Goal: Information Seeking & Learning: Learn about a topic

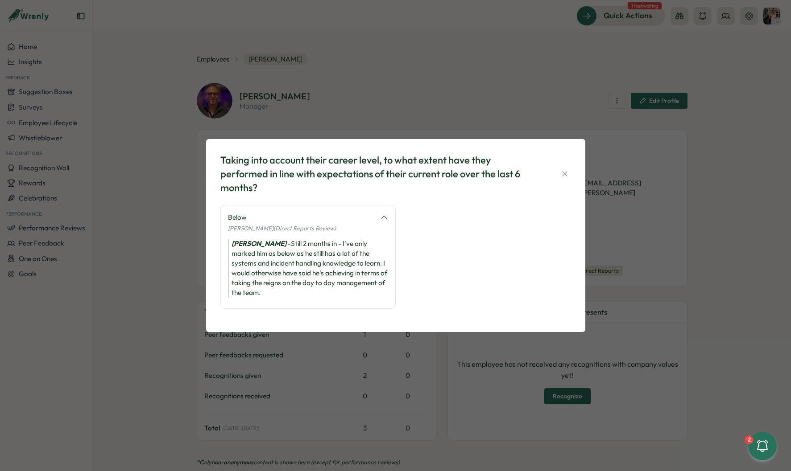
scroll to position [925, 0]
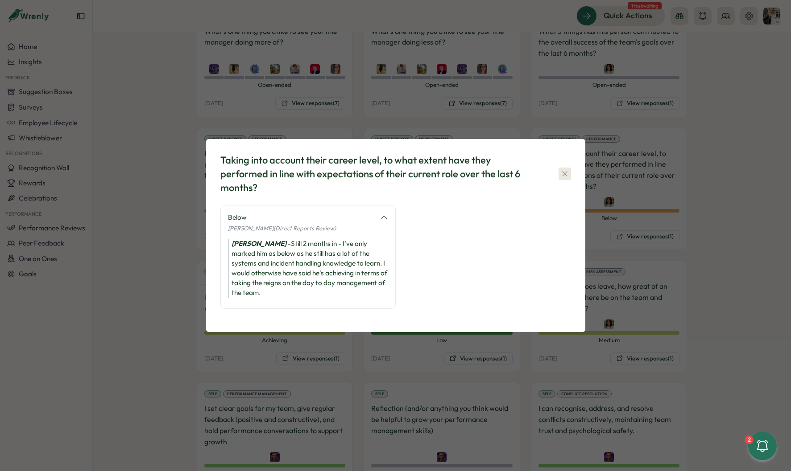
click at [569, 174] on button "button" at bounding box center [564, 174] width 12 height 12
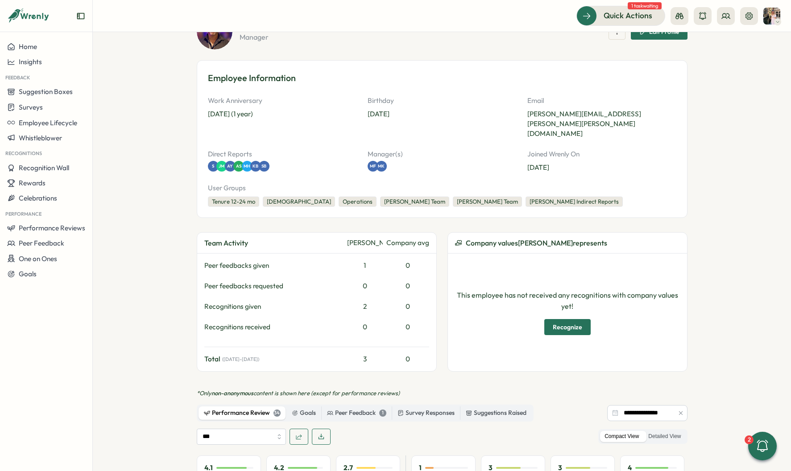
scroll to position [0, 0]
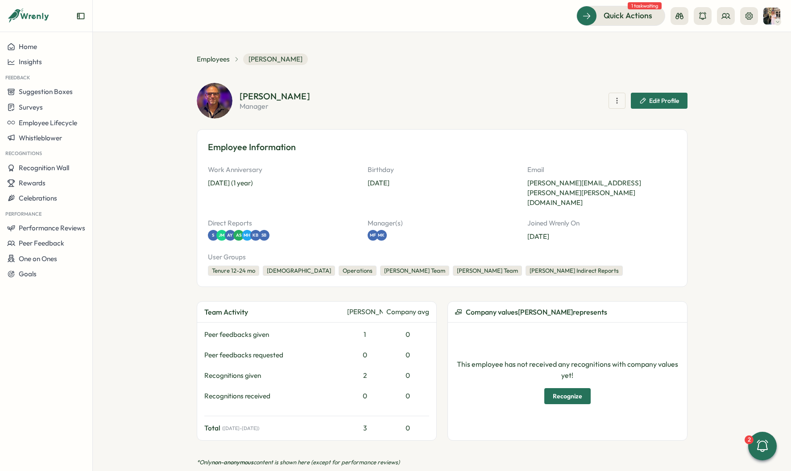
click at [192, 58] on section "**********" at bounding box center [442, 251] width 698 height 439
click at [206, 58] on span "Employees" at bounding box center [213, 59] width 33 height 10
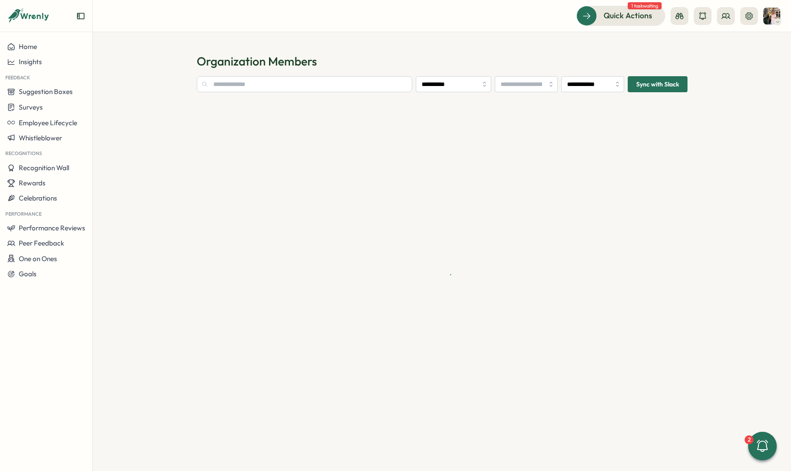
type input "**********"
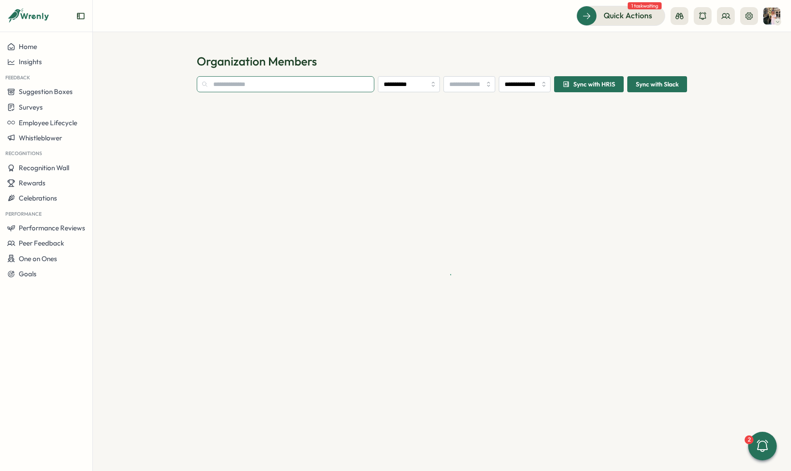
click at [233, 83] on input "text" at bounding box center [286, 84] width 178 height 16
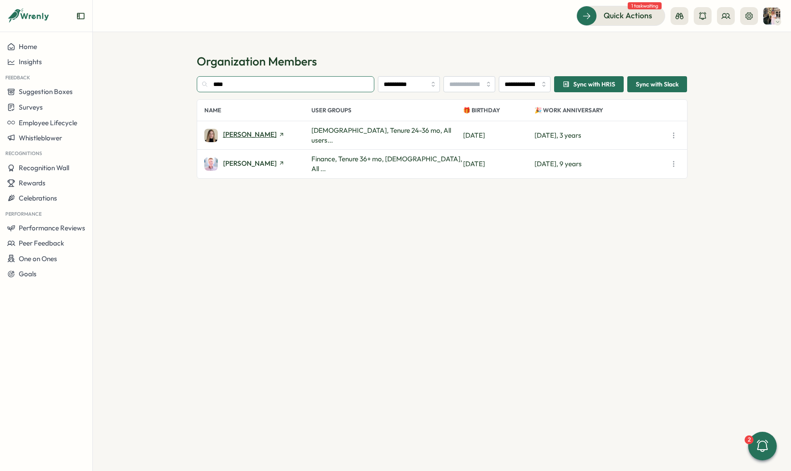
type input "****"
click at [237, 135] on span "[PERSON_NAME]" at bounding box center [250, 134] width 54 height 7
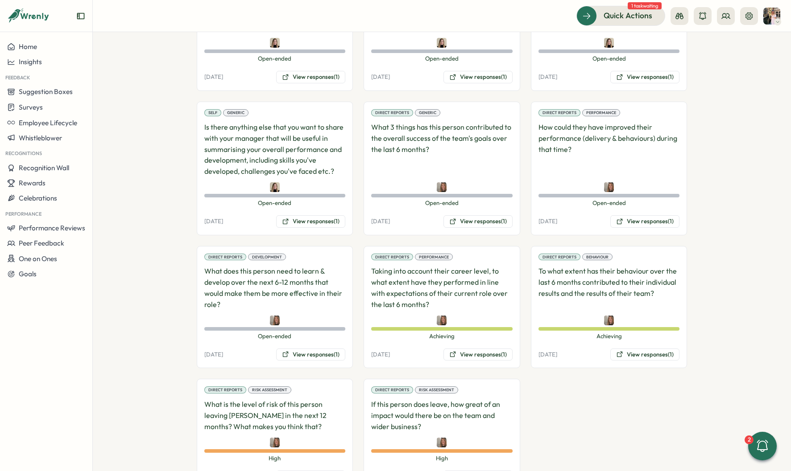
scroll to position [624, 0]
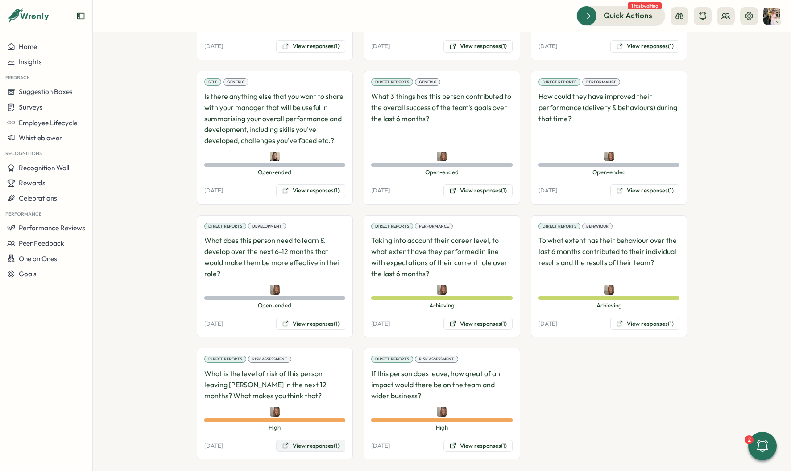
click at [316, 440] on button "View responses (1)" at bounding box center [310, 446] width 69 height 12
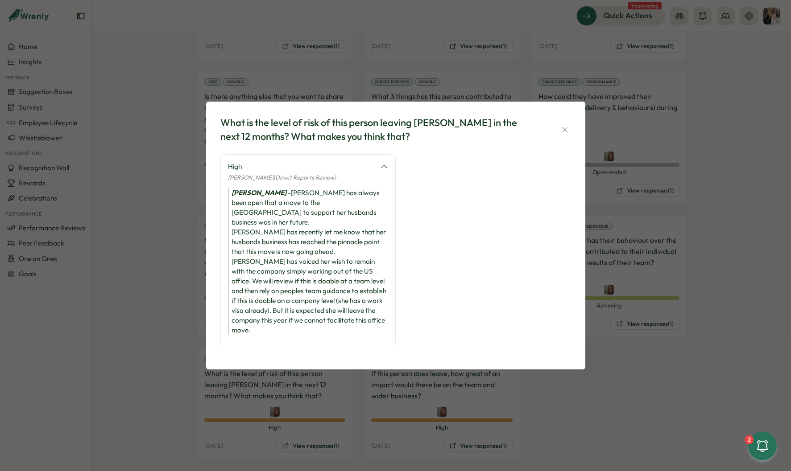
click at [444, 430] on div "What is the level of risk of this person leaving [PERSON_NAME] in the next 12 m…" at bounding box center [395, 235] width 791 height 471
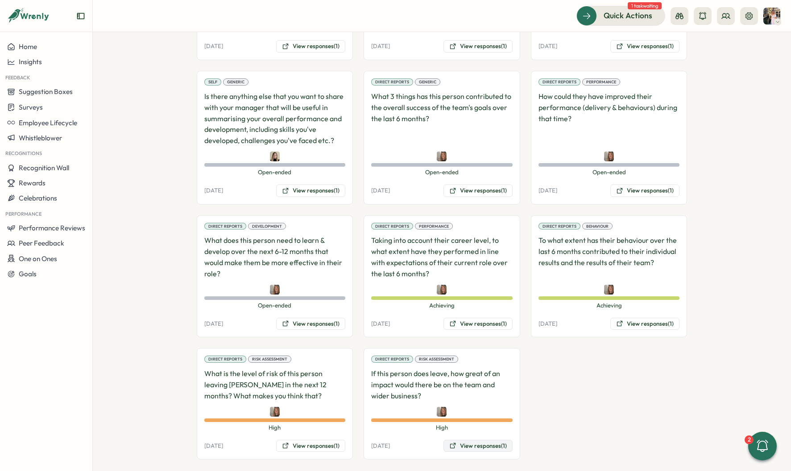
click at [468, 440] on button "View responses (1)" at bounding box center [477, 446] width 69 height 12
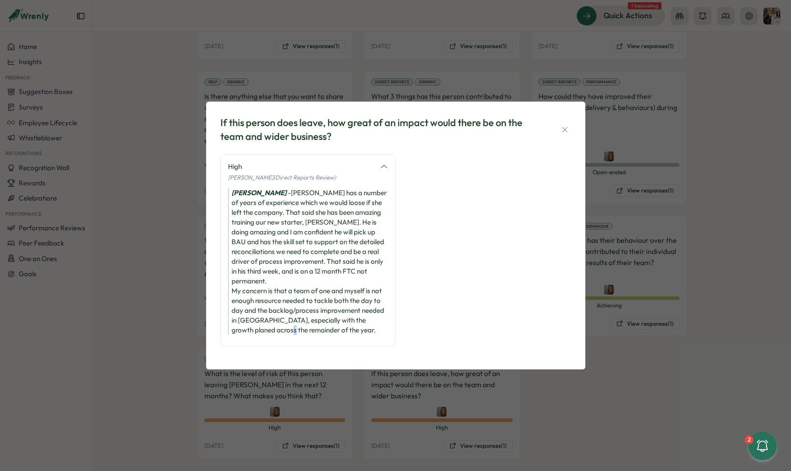
click at [603, 334] on div "If this person does leave, how great of an impact would there be on the team an…" at bounding box center [395, 235] width 791 height 471
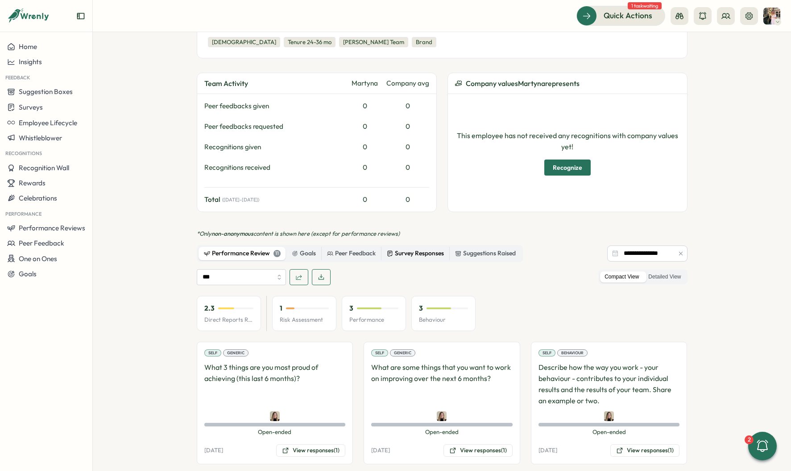
scroll to position [227, 0]
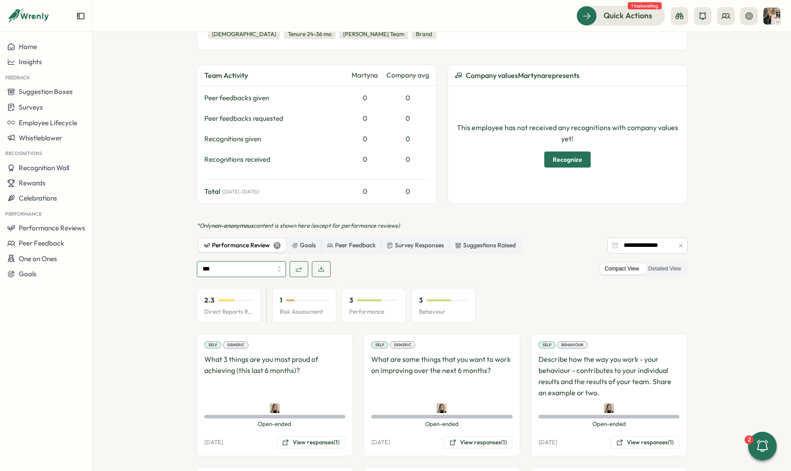
click at [267, 263] on input "***" at bounding box center [241, 269] width 89 height 16
click at [463, 266] on div "*** All Self Review Direct Reports Review Compact View Detailed View" at bounding box center [442, 269] width 491 height 16
click at [636, 238] on input "**********" at bounding box center [647, 246] width 80 height 16
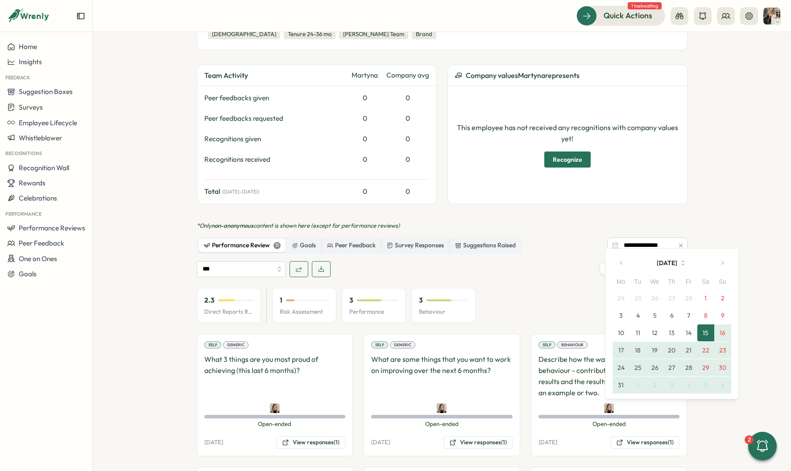
click at [674, 266] on button "[DATE]" at bounding box center [671, 263] width 83 height 18
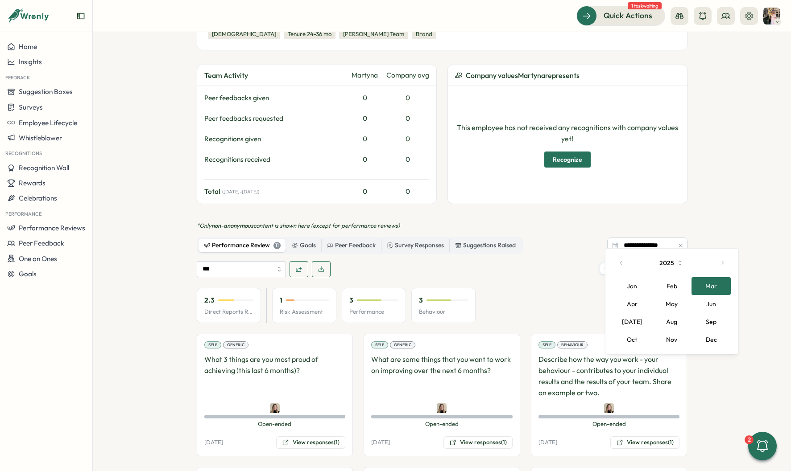
click at [632, 285] on button "Jan" at bounding box center [632, 286] width 40 height 18
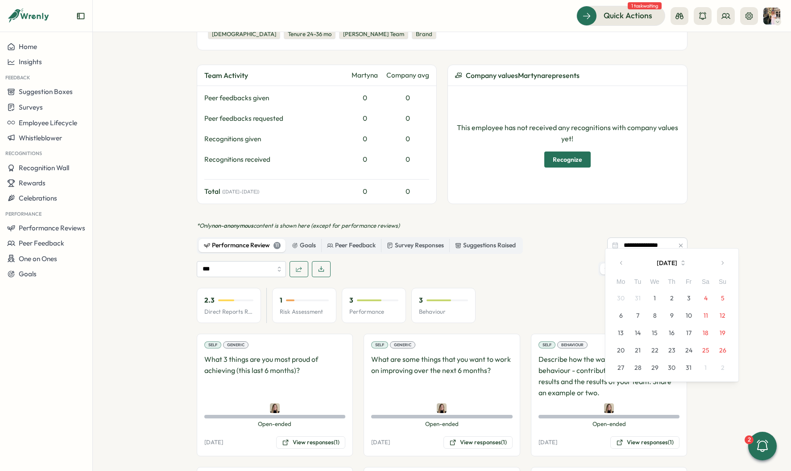
click at [657, 297] on button "1" at bounding box center [654, 298] width 17 height 17
click at [723, 267] on button "button" at bounding box center [722, 263] width 18 height 18
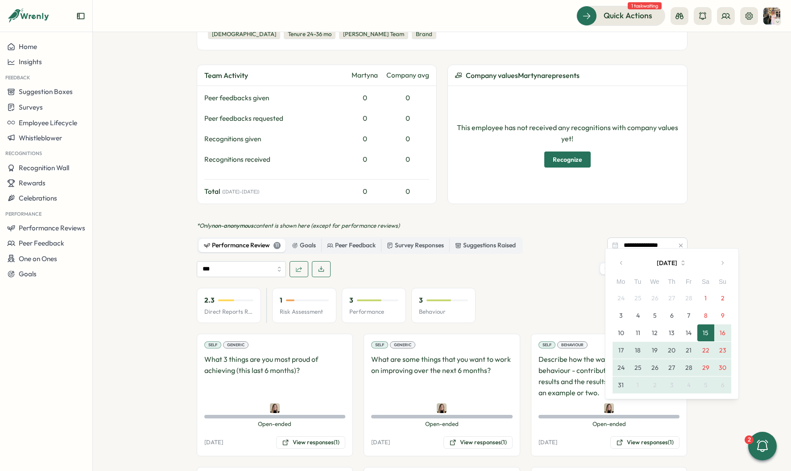
click at [723, 267] on button "button" at bounding box center [722, 263] width 18 height 18
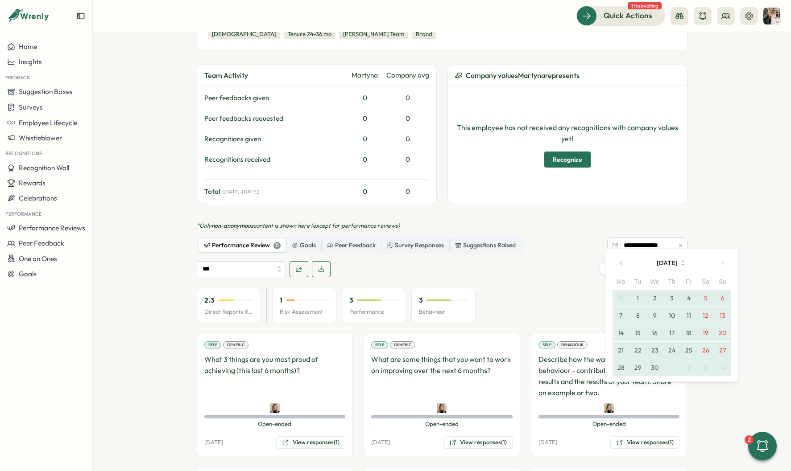
click at [723, 267] on button "button" at bounding box center [722, 263] width 18 height 18
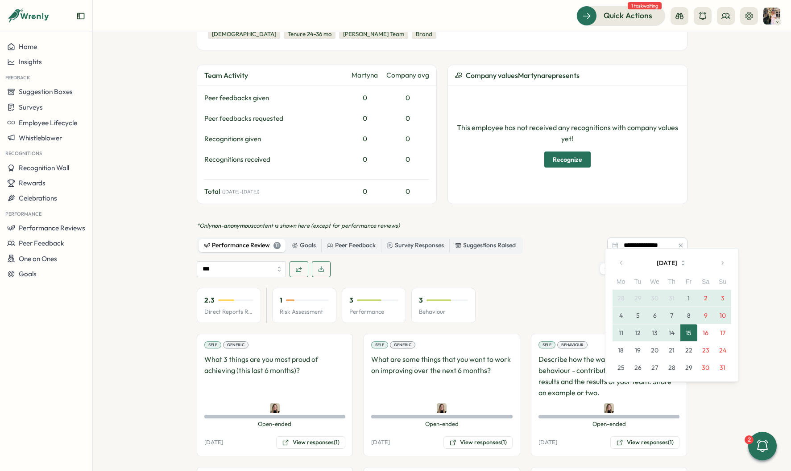
click at [723, 267] on button "button" at bounding box center [722, 263] width 18 height 18
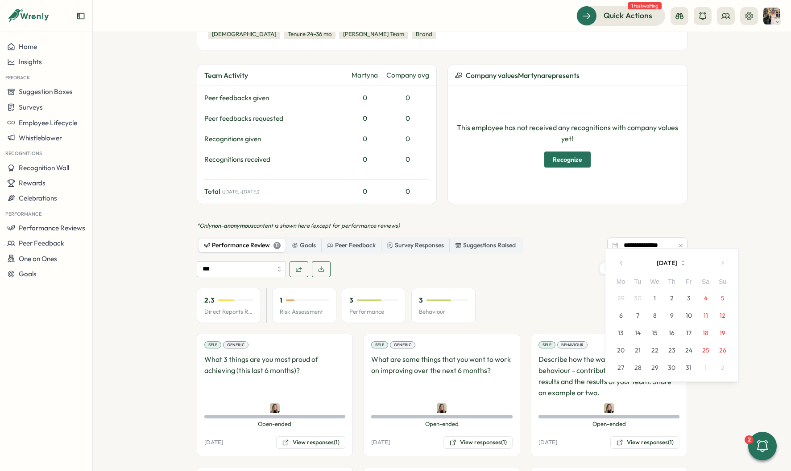
click at [622, 266] on icon "button" at bounding box center [621, 263] width 6 height 6
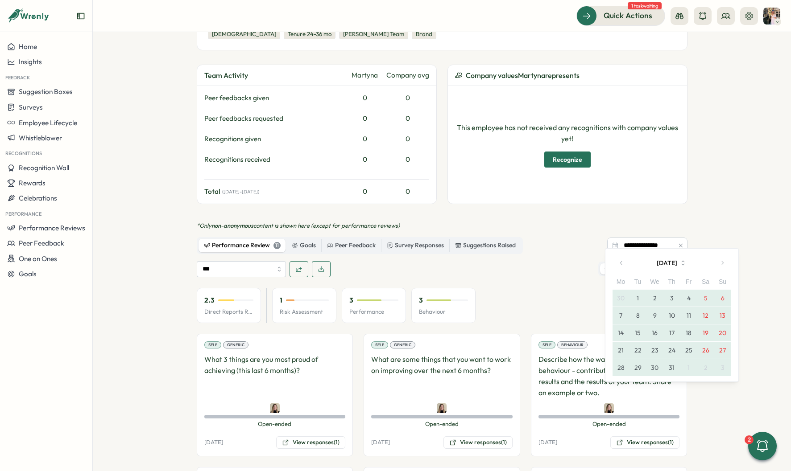
click at [722, 268] on button "button" at bounding box center [722, 263] width 18 height 18
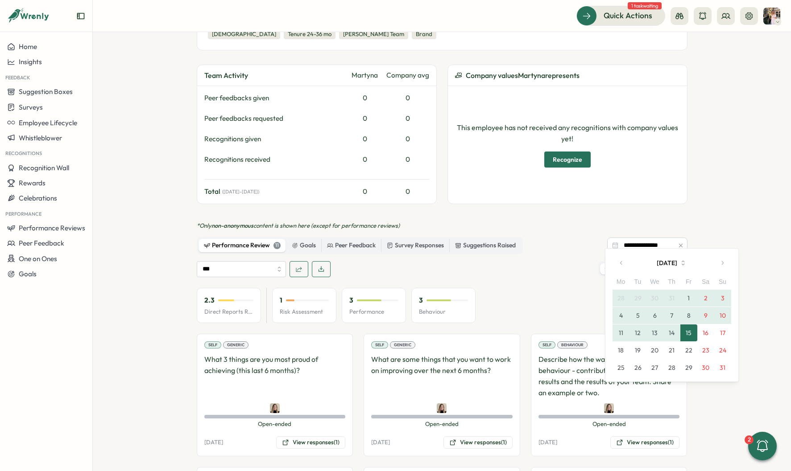
click at [690, 333] on button "15" at bounding box center [688, 333] width 17 height 17
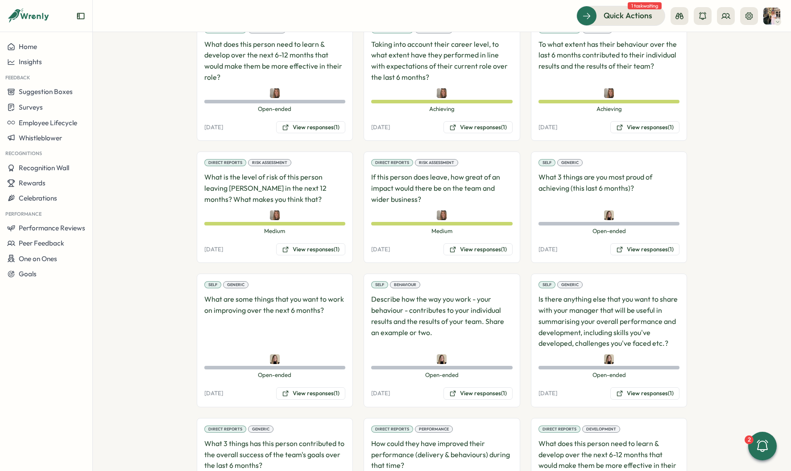
scroll to position [742, 0]
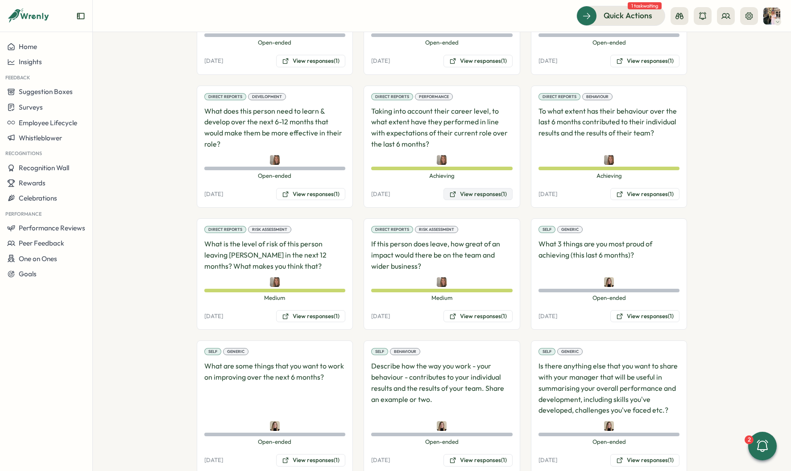
click at [509, 188] on button "View responses (1)" at bounding box center [477, 194] width 69 height 12
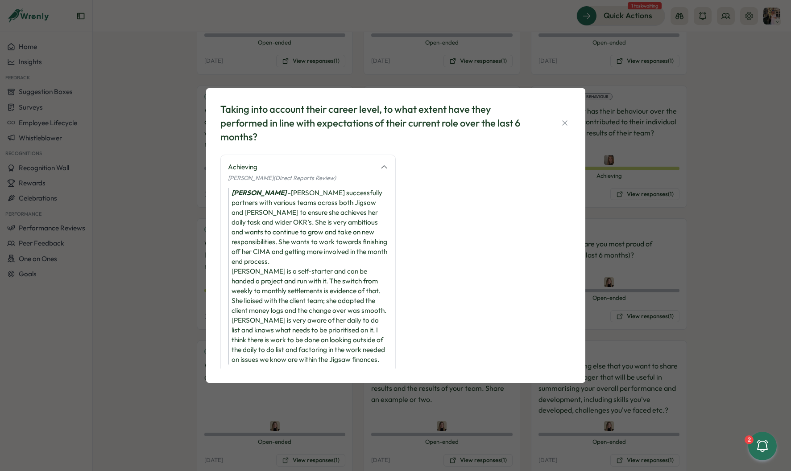
click at [641, 188] on div "Taking into account their career level, to what extent have they performed in l…" at bounding box center [395, 235] width 791 height 471
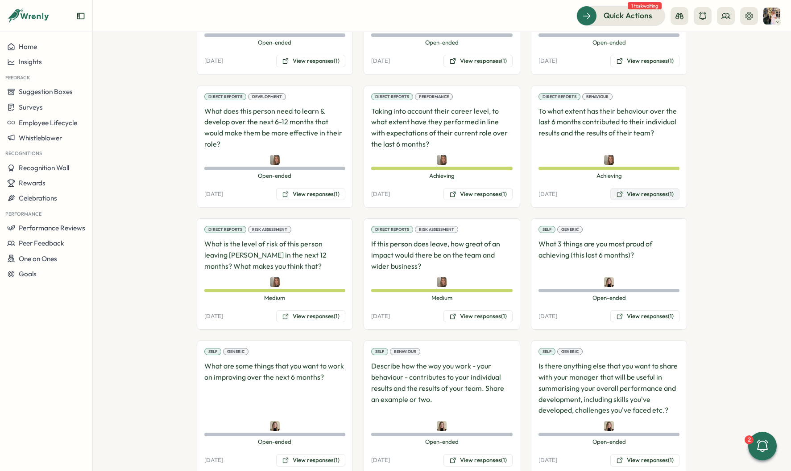
click at [641, 188] on button "View responses (1)" at bounding box center [644, 194] width 69 height 12
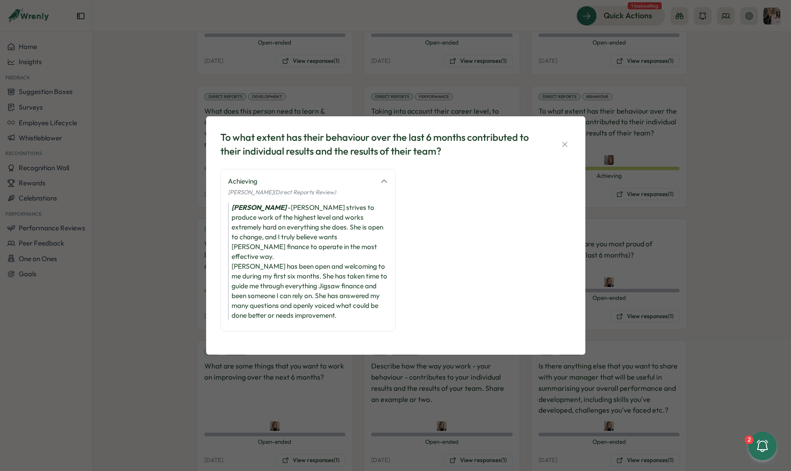
click at [641, 178] on div "To what extent has their behaviour over the last 6 months contributed to their …" at bounding box center [395, 235] width 791 height 471
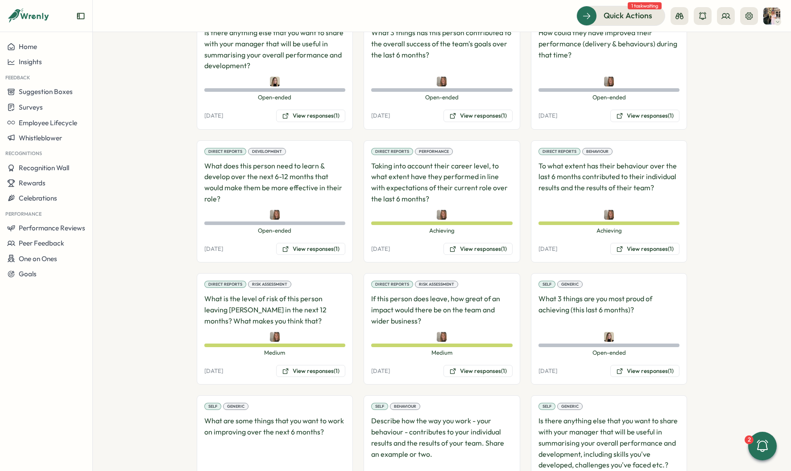
scroll to position [685, 0]
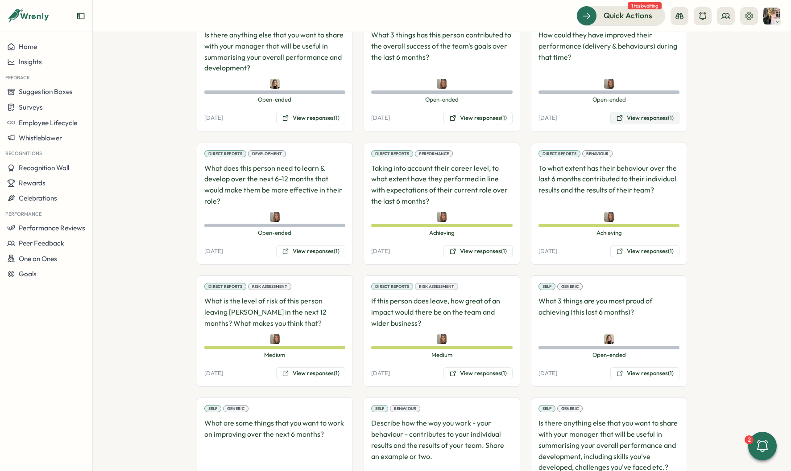
click at [642, 112] on button "View responses (1)" at bounding box center [644, 118] width 69 height 12
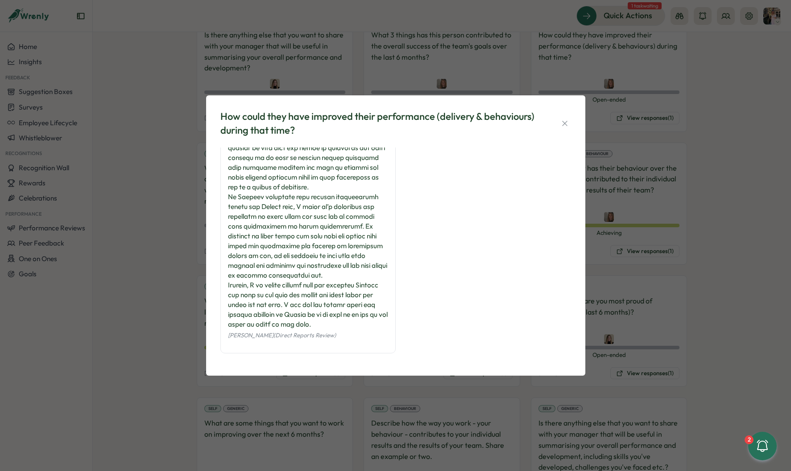
scroll to position [72, 0]
click at [657, 280] on div "How could they have improved their performance (delivery & behaviours) during t…" at bounding box center [395, 235] width 791 height 471
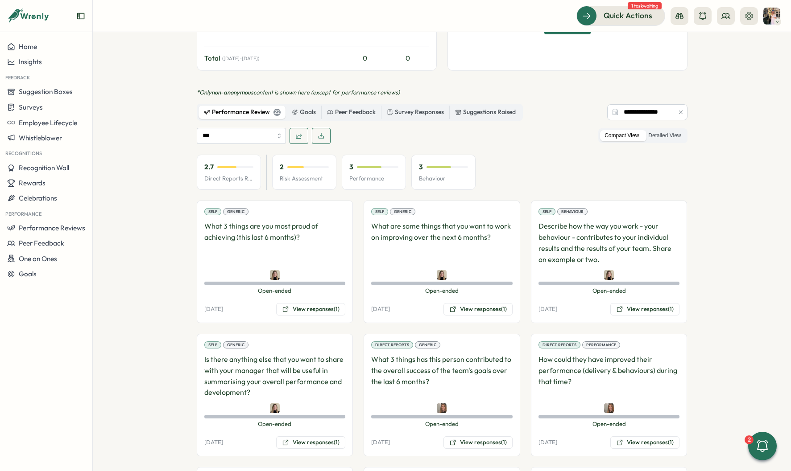
scroll to position [0, 0]
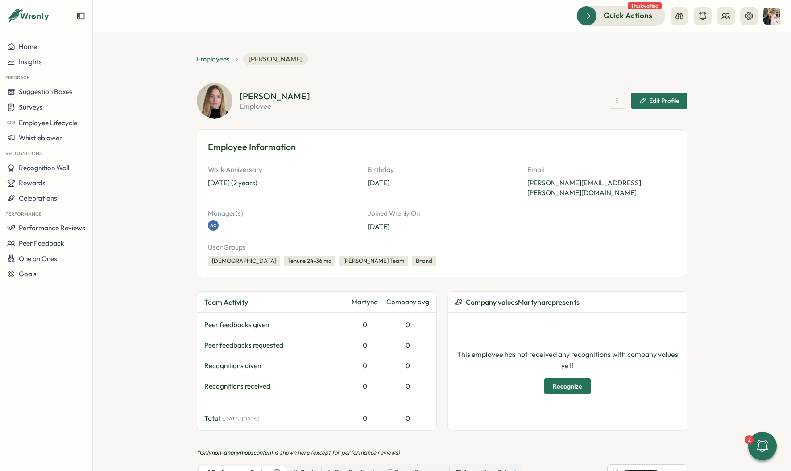
click at [205, 57] on span "Employees" at bounding box center [213, 59] width 33 height 10
